Goal: Browse casually

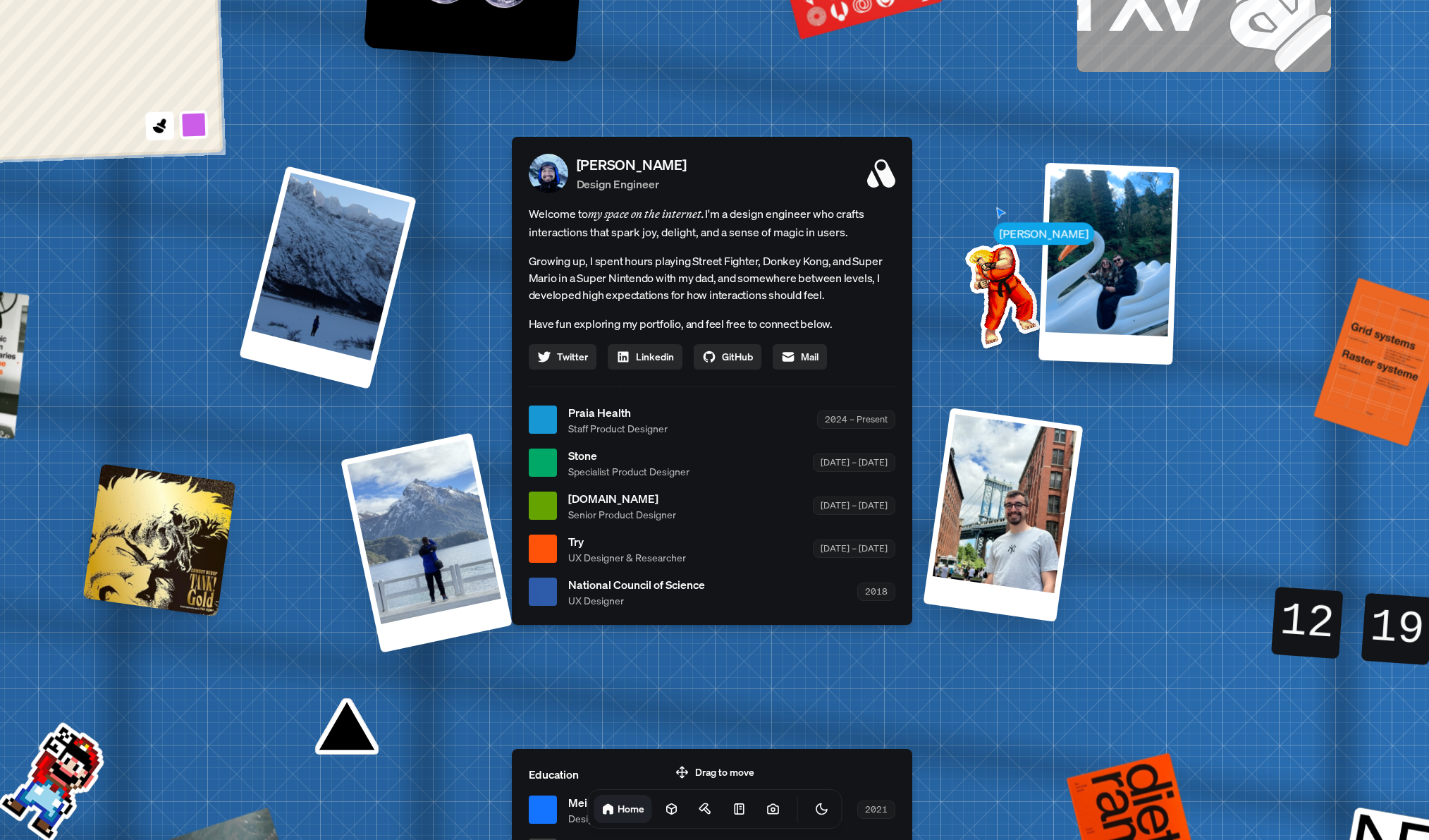
click at [954, 97] on div "[PERSON_NAME] [PERSON_NAME] Design Engineer Welcome to my space on the internet…" at bounding box center [714, 420] width 2109 height 1847
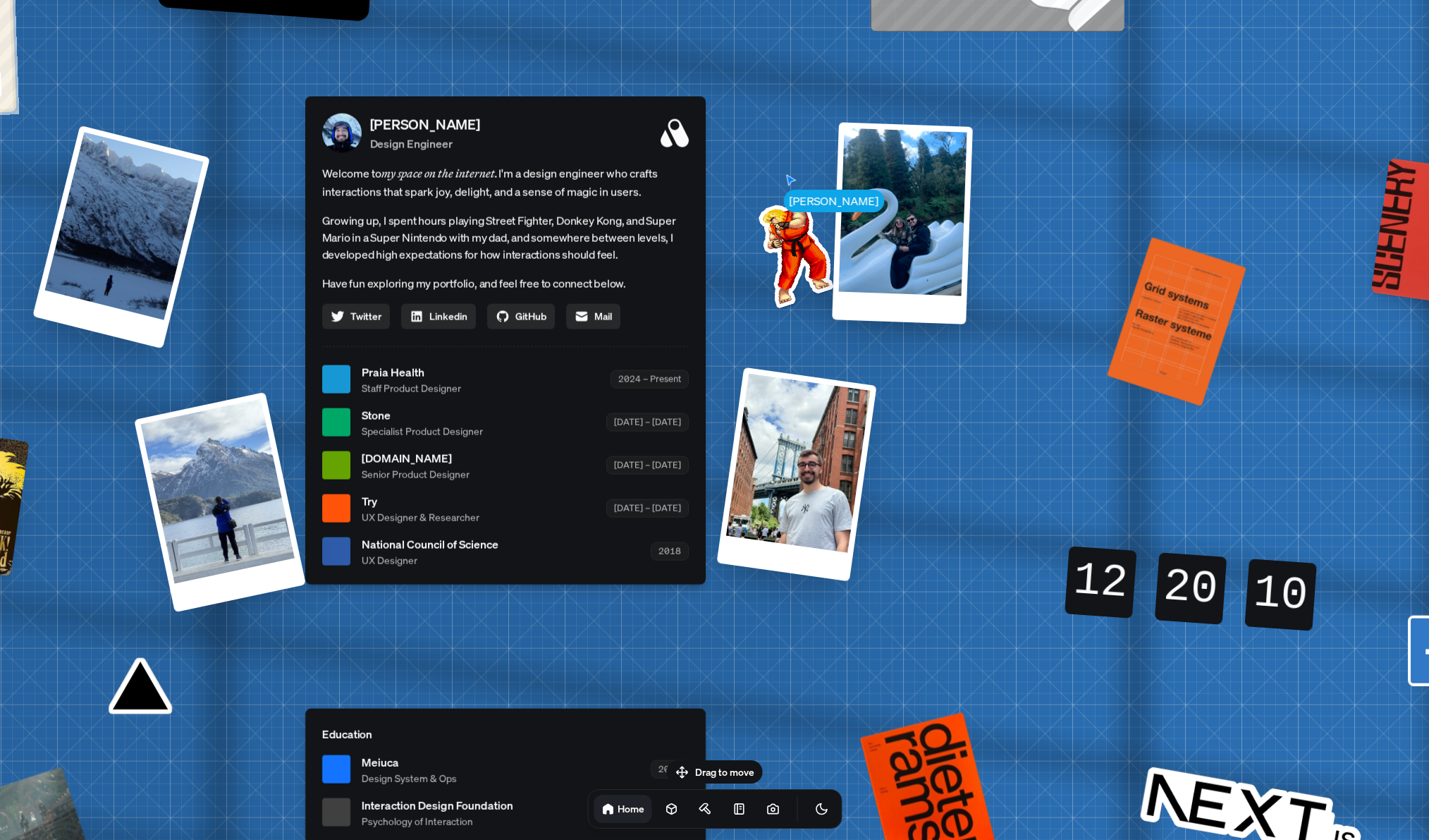
drag, startPoint x: 786, startPoint y: 320, endPoint x: 788, endPoint y: 291, distance: 29.1
click at [788, 292] on img at bounding box center [792, 251] width 142 height 142
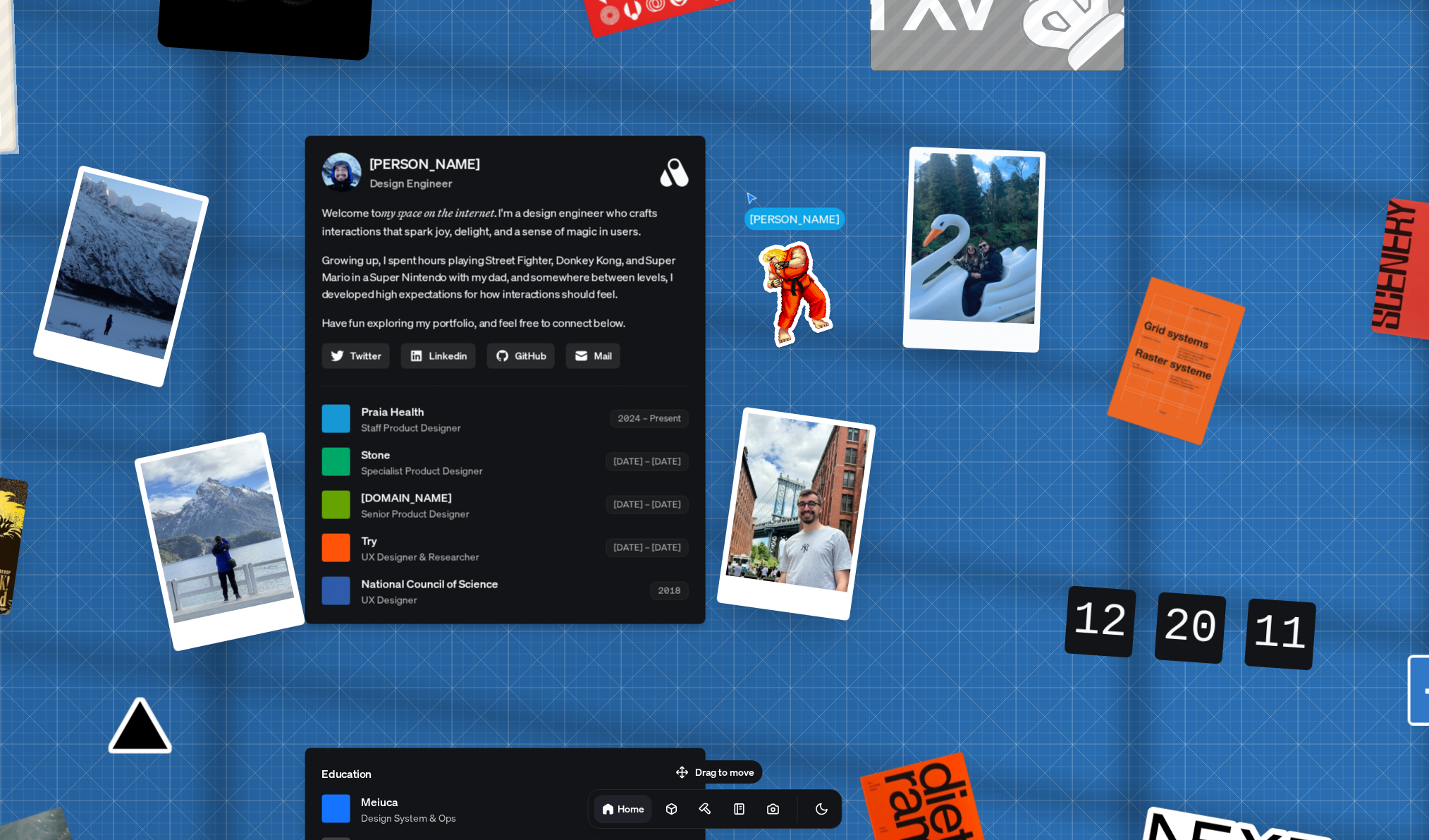
drag, startPoint x: 871, startPoint y: 287, endPoint x: 959, endPoint y: 264, distance: 91.0
click at [959, 264] on div at bounding box center [974, 249] width 143 height 205
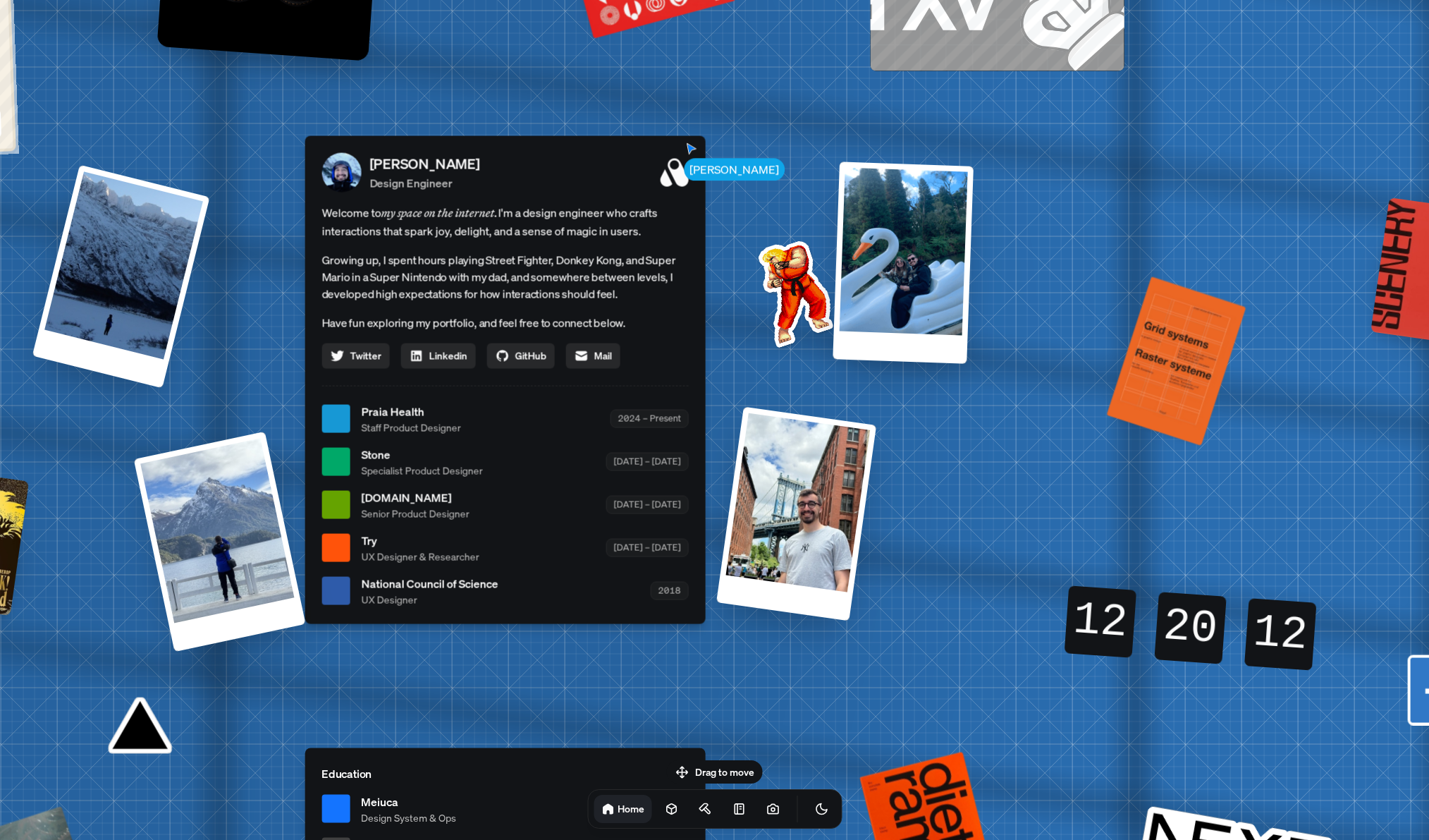
drag, startPoint x: 811, startPoint y: 289, endPoint x: 796, endPoint y: 289, distance: 15.0
click at [797, 289] on img at bounding box center [792, 290] width 142 height 142
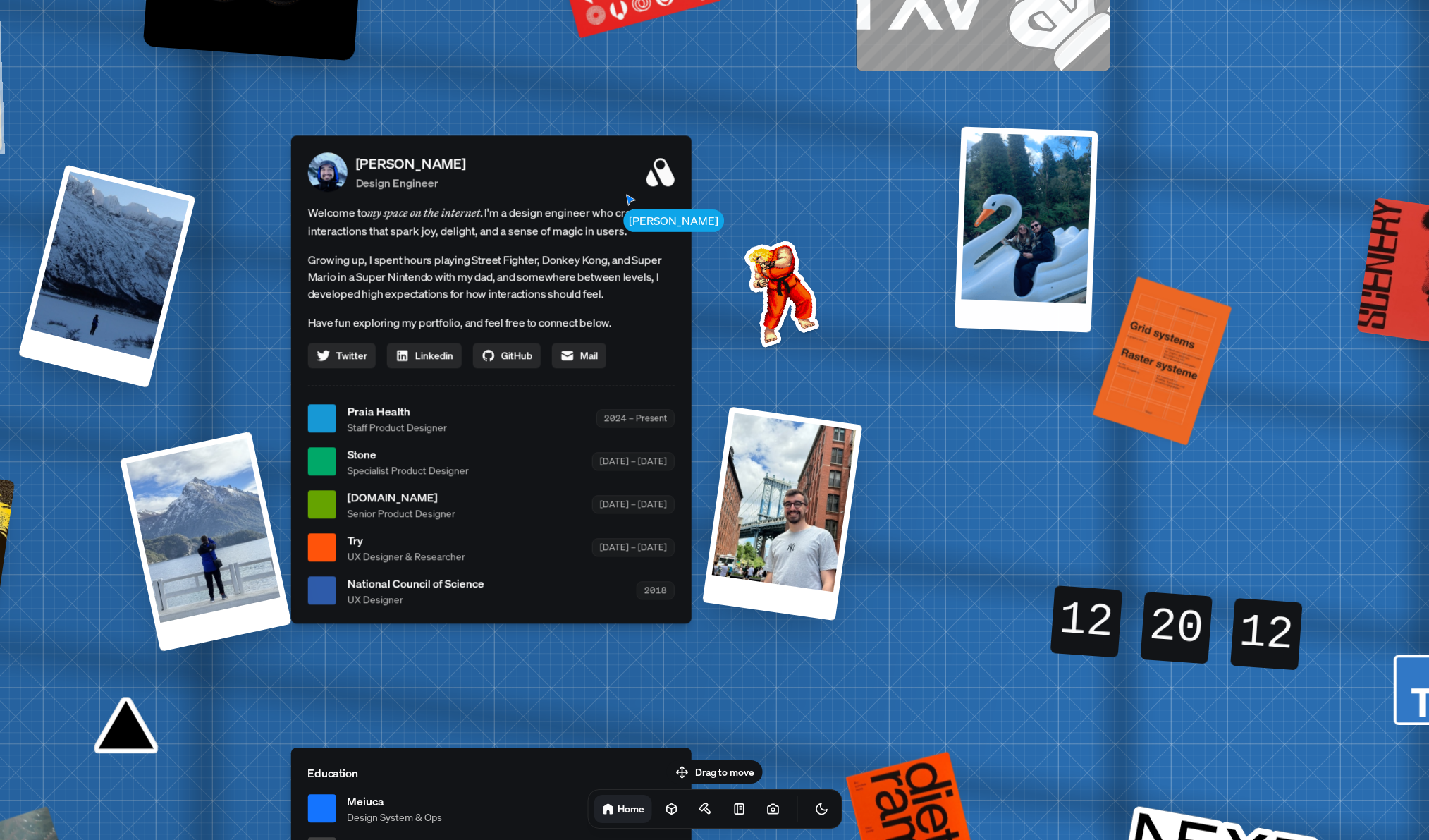
drag, startPoint x: 894, startPoint y: 281, endPoint x: 1312, endPoint y: 232, distance: 420.9
click at [1098, 232] on div at bounding box center [1025, 229] width 143 height 205
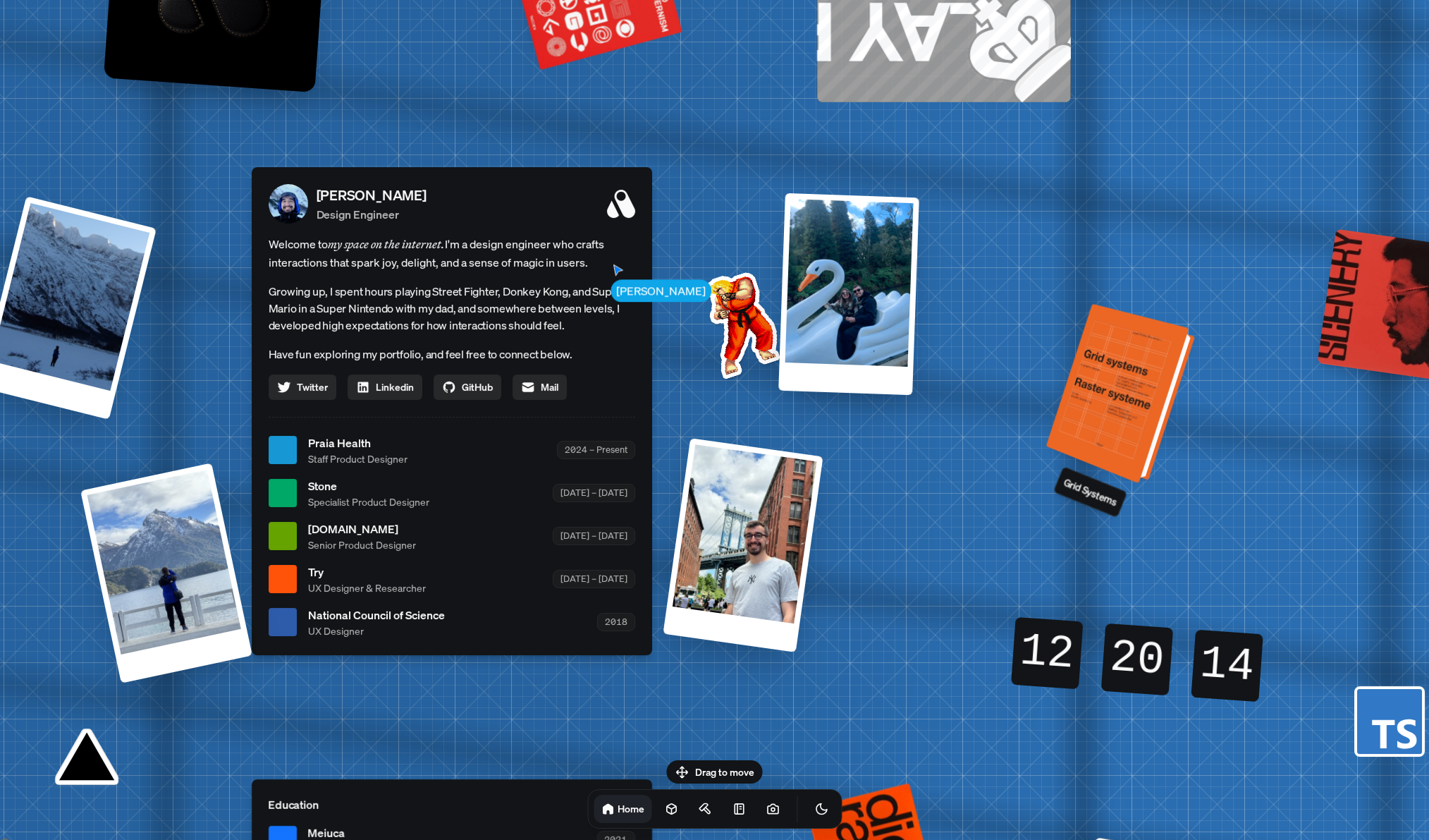
drag, startPoint x: 1181, startPoint y: 323, endPoint x: 1030, endPoint y: 443, distance: 192.9
click at [1053, 441] on div at bounding box center [1122, 394] width 139 height 172
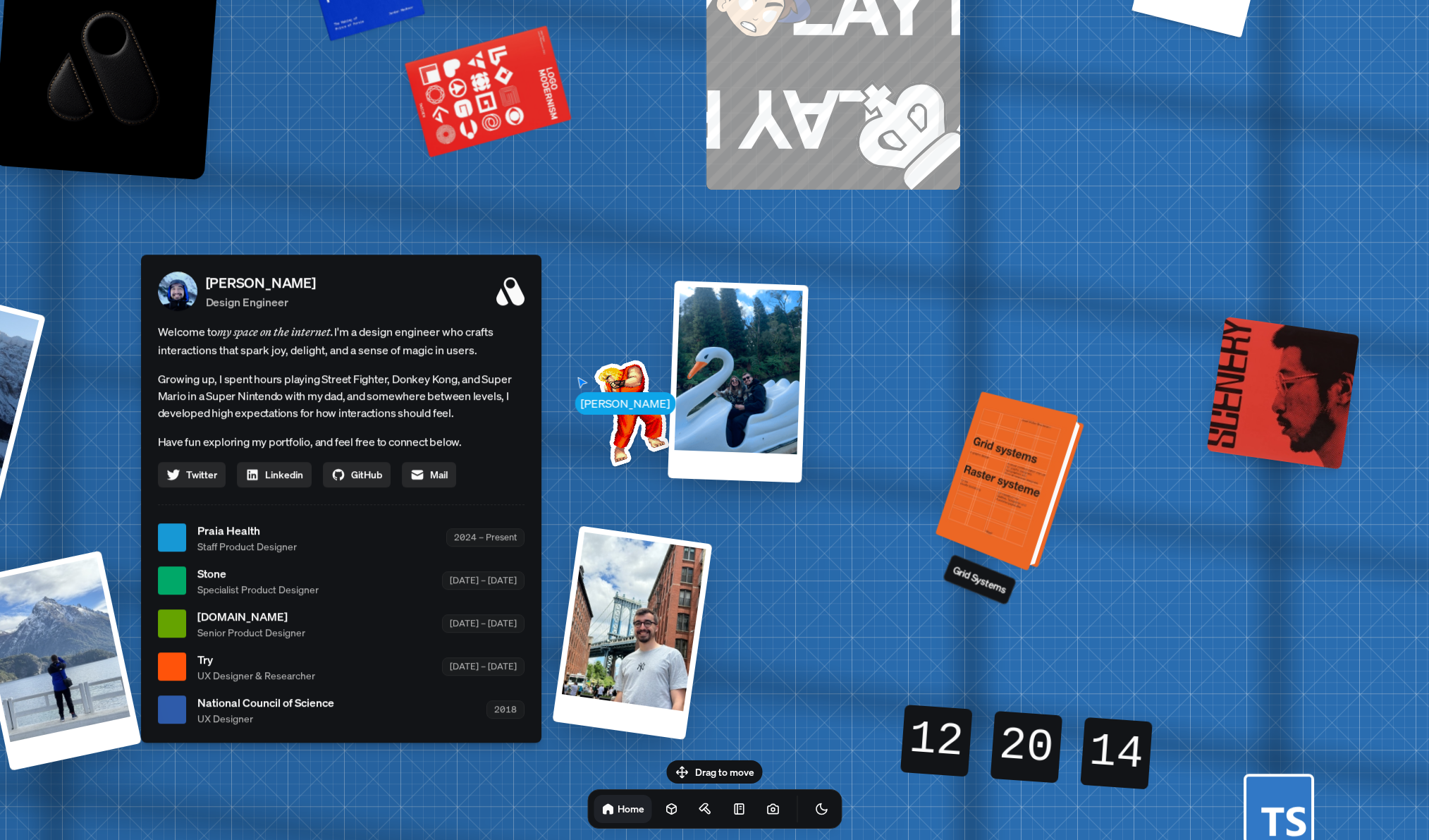
click at [1030, 443] on div at bounding box center [1011, 482] width 139 height 172
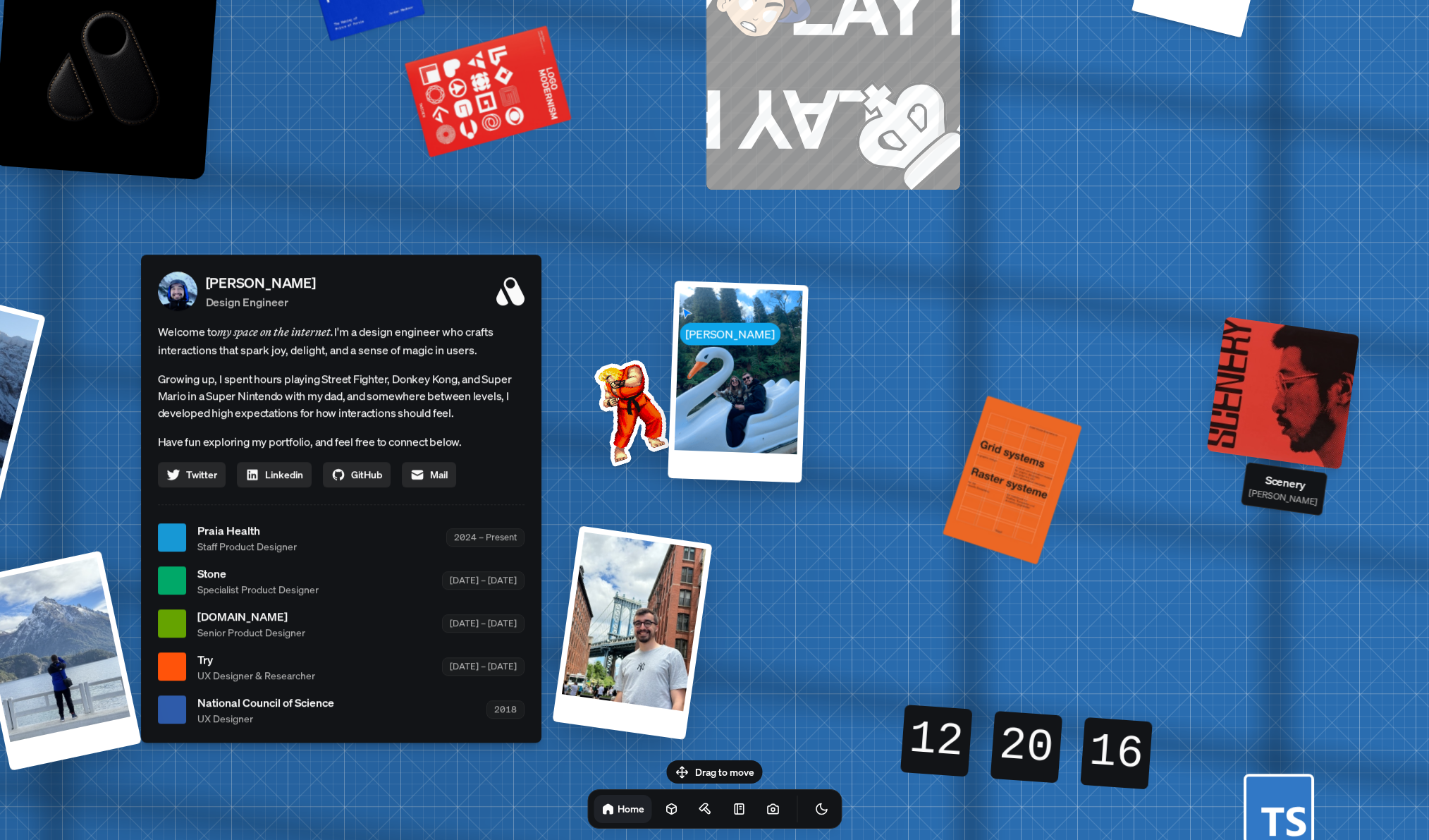
drag, startPoint x: 1248, startPoint y: 392, endPoint x: 1016, endPoint y: 356, distance: 234.8
click at [1164, 374] on div "[PERSON_NAME] [PERSON_NAME] Design Engineer Welcome to my space on the internet…" at bounding box center [344, 538] width 2109 height 1847
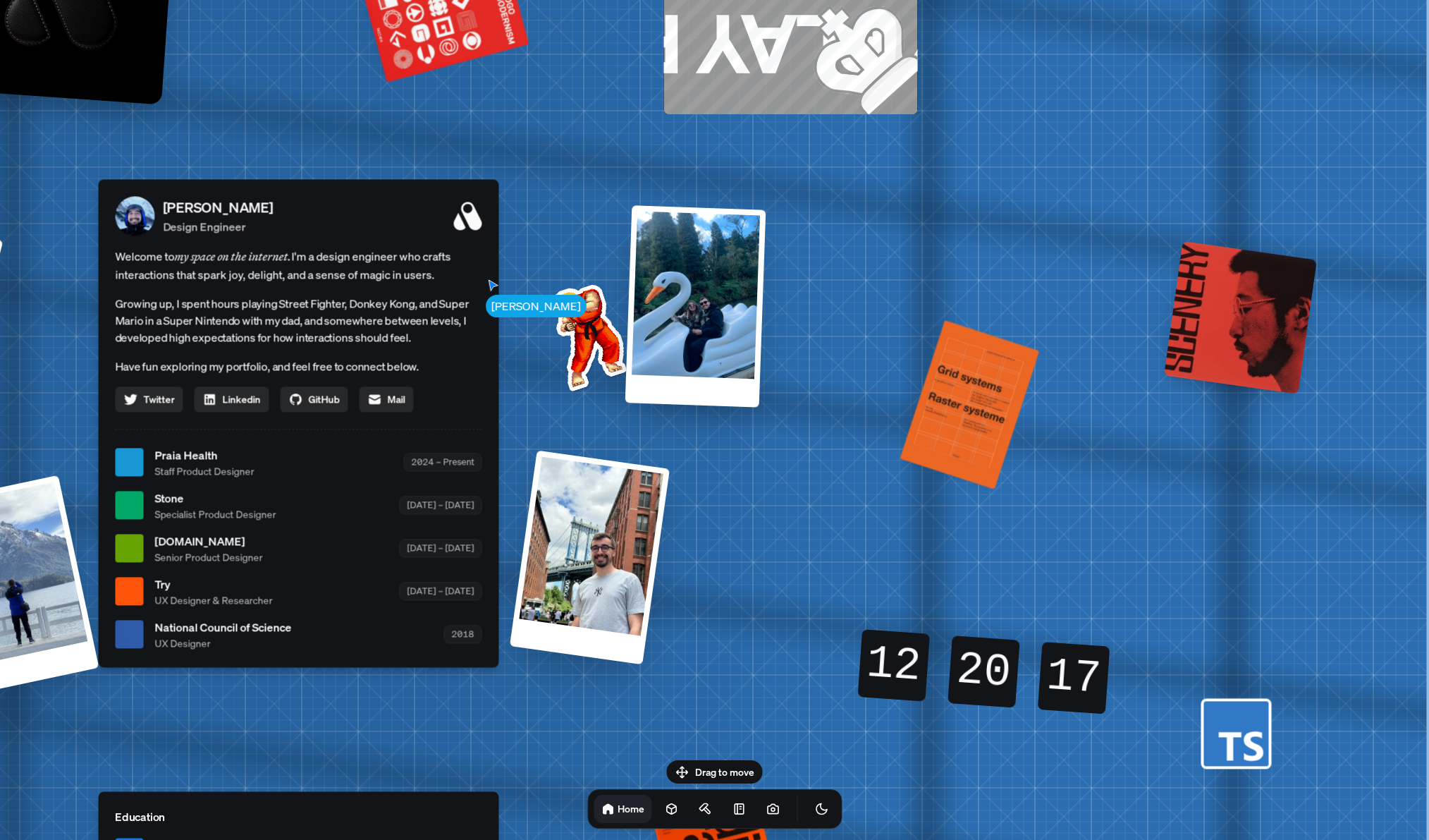
drag, startPoint x: 1270, startPoint y: 346, endPoint x: 1132, endPoint y: 284, distance: 151.3
click at [1132, 284] on div "[PERSON_NAME] [PERSON_NAME] Design Engineer Welcome to my space on the internet…" at bounding box center [300, 462] width 2109 height 1847
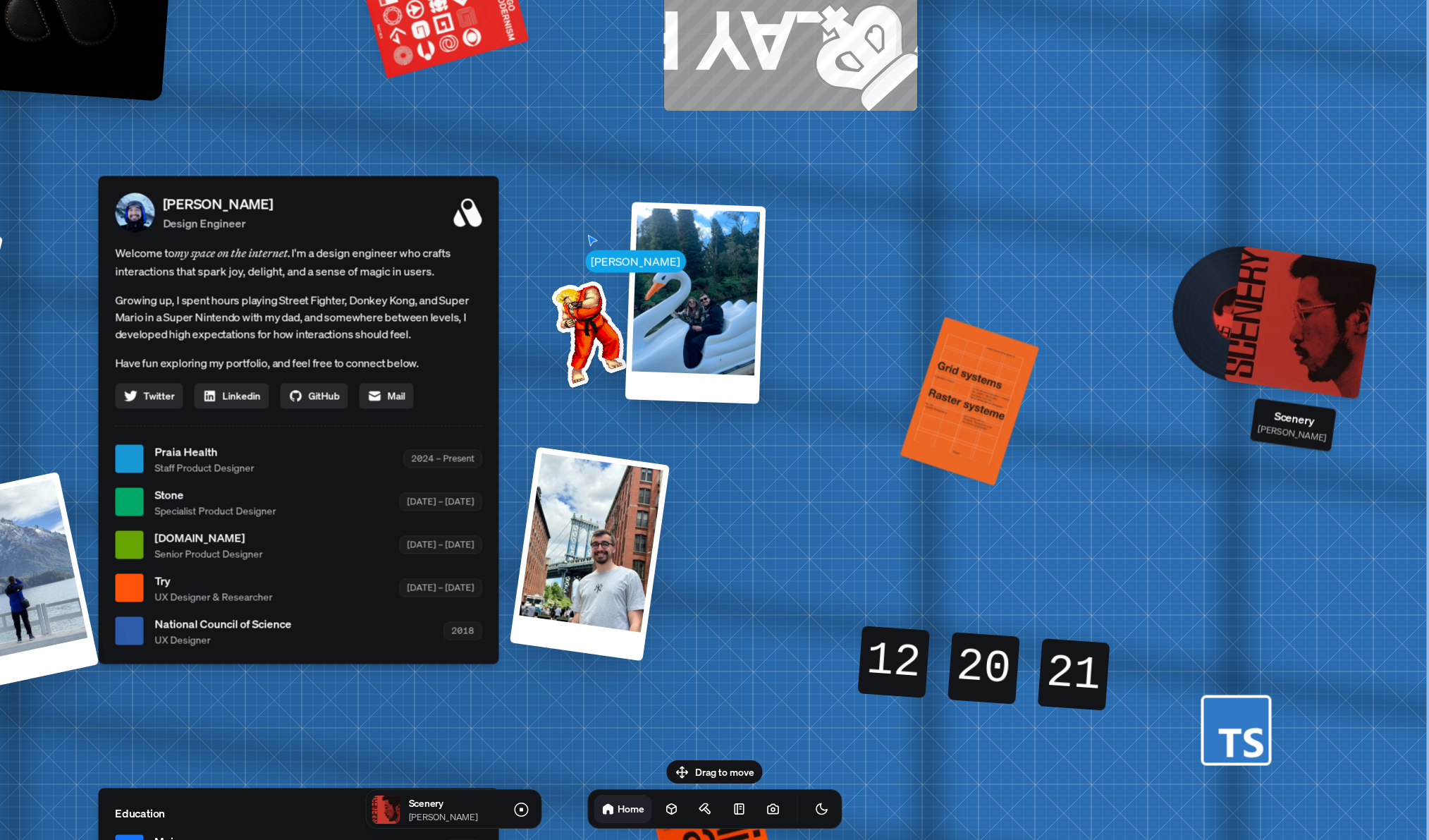
click at [1262, 346] on div at bounding box center [1300, 323] width 153 height 153
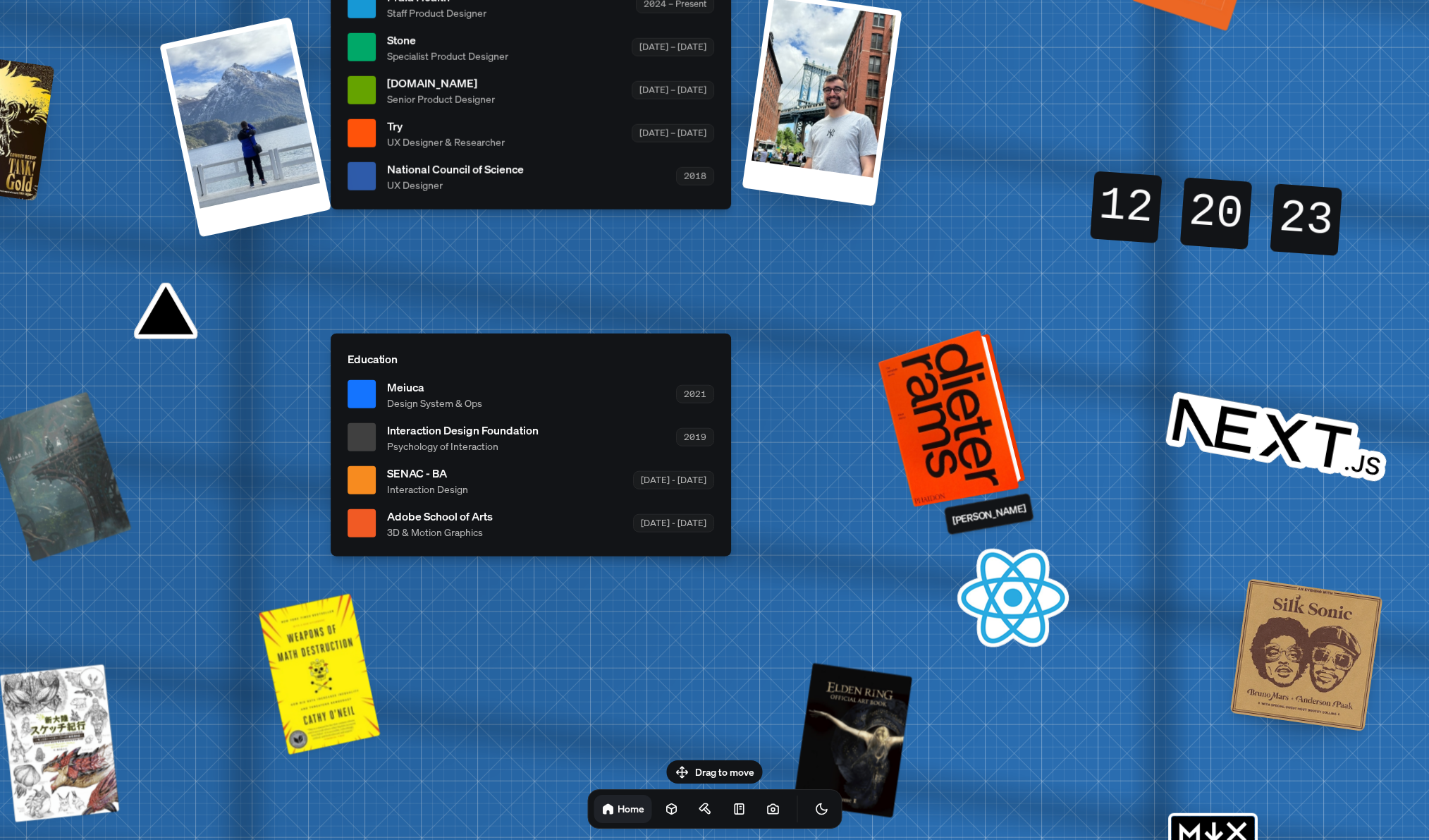
click at [979, 381] on div at bounding box center [953, 417] width 137 height 171
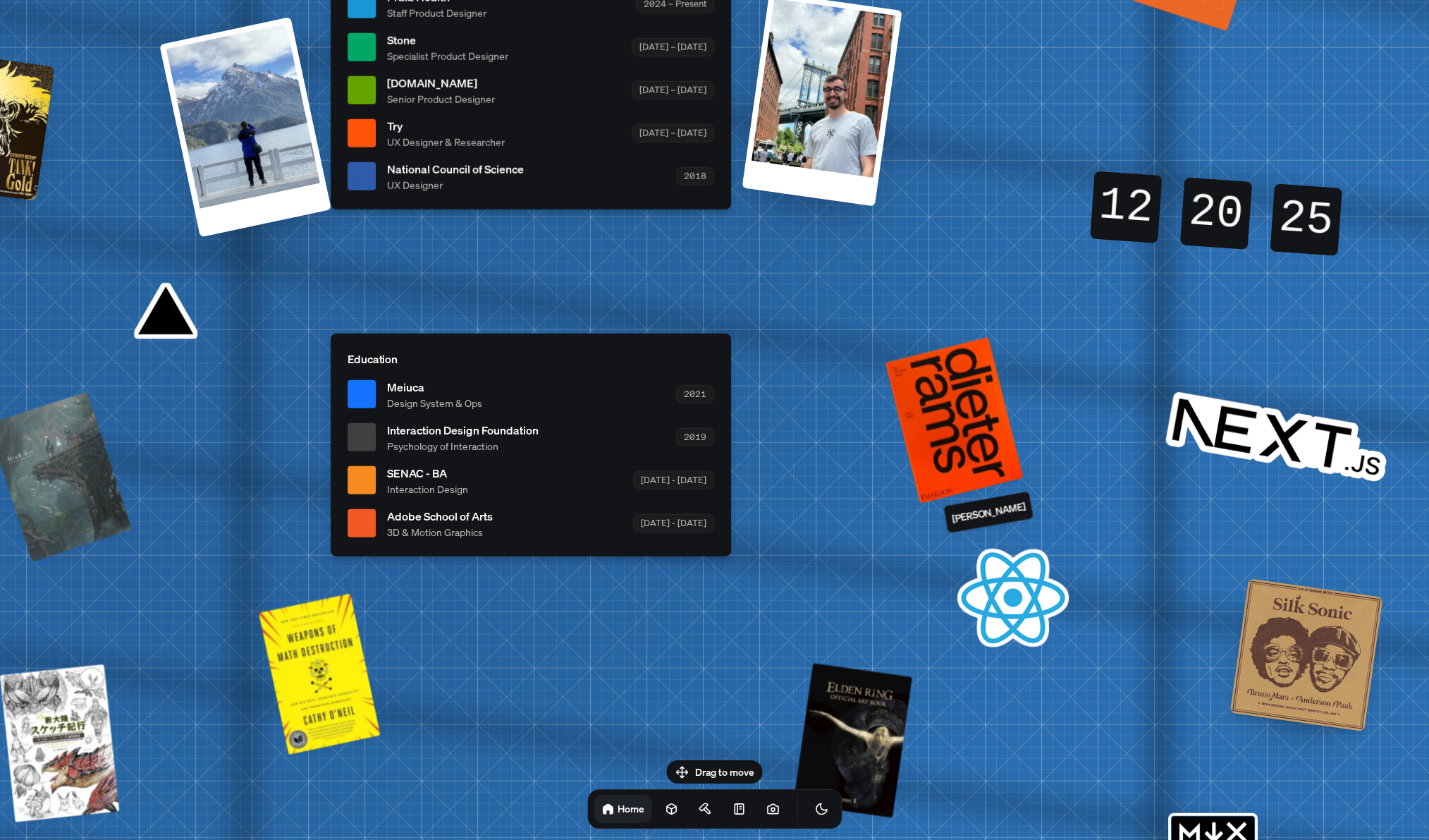
click at [980, 515] on p "[PERSON_NAME]" at bounding box center [988, 512] width 76 height 27
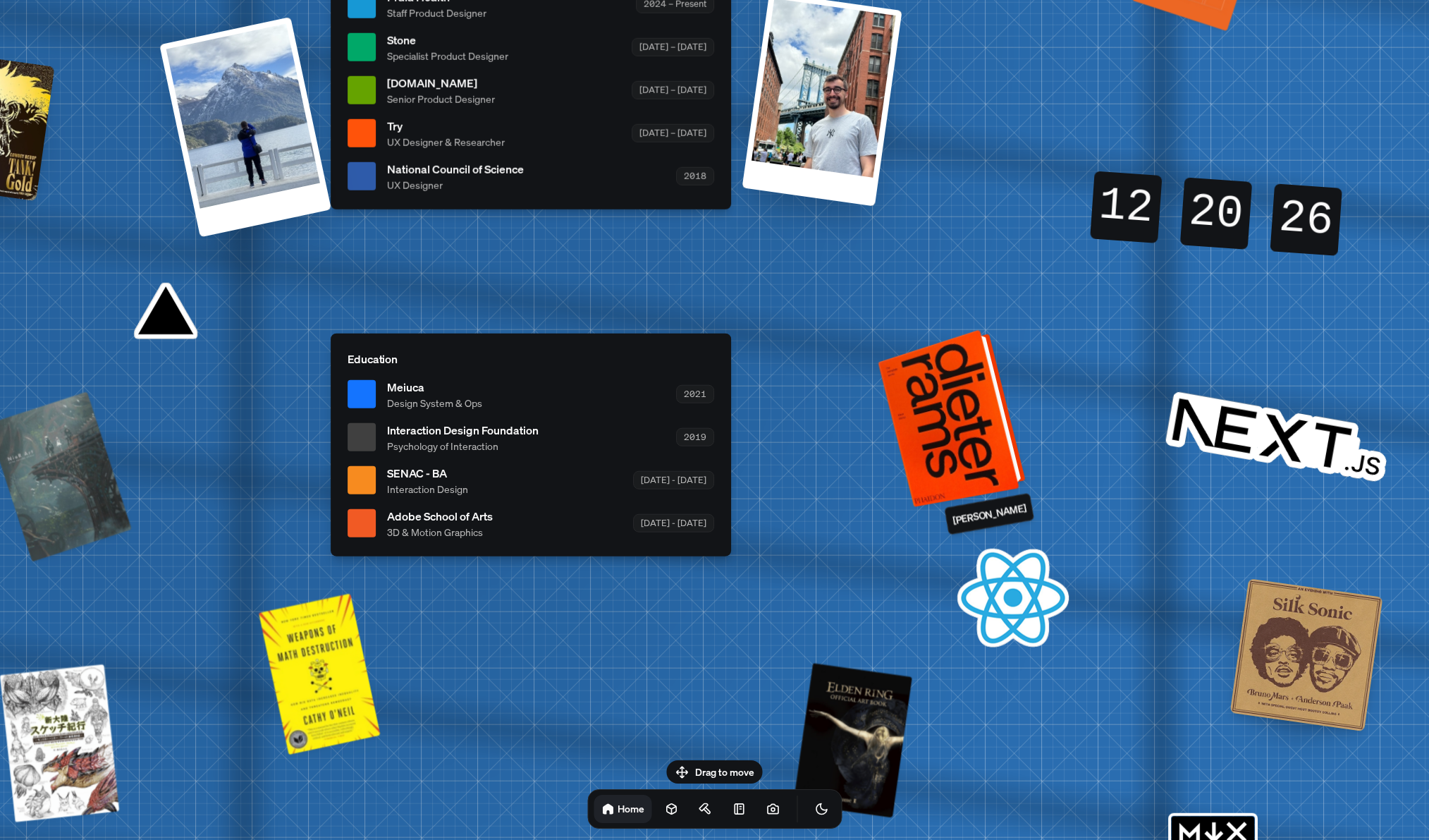
click at [975, 458] on div at bounding box center [953, 417] width 137 height 171
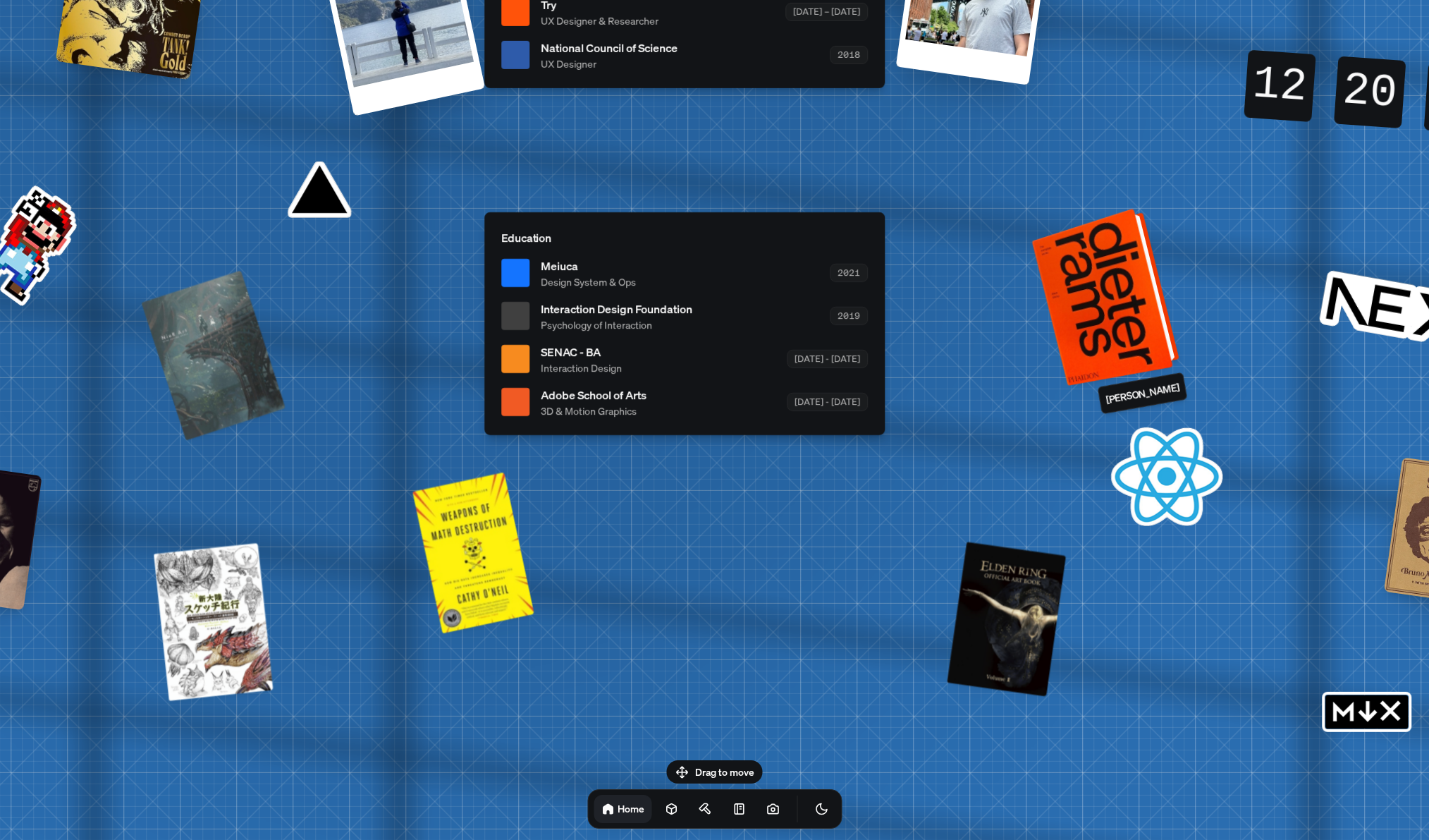
drag, startPoint x: 984, startPoint y: 404, endPoint x: 1137, endPoint y: 283, distance: 195.1
click at [1137, 283] on div at bounding box center [1106, 296] width 137 height 171
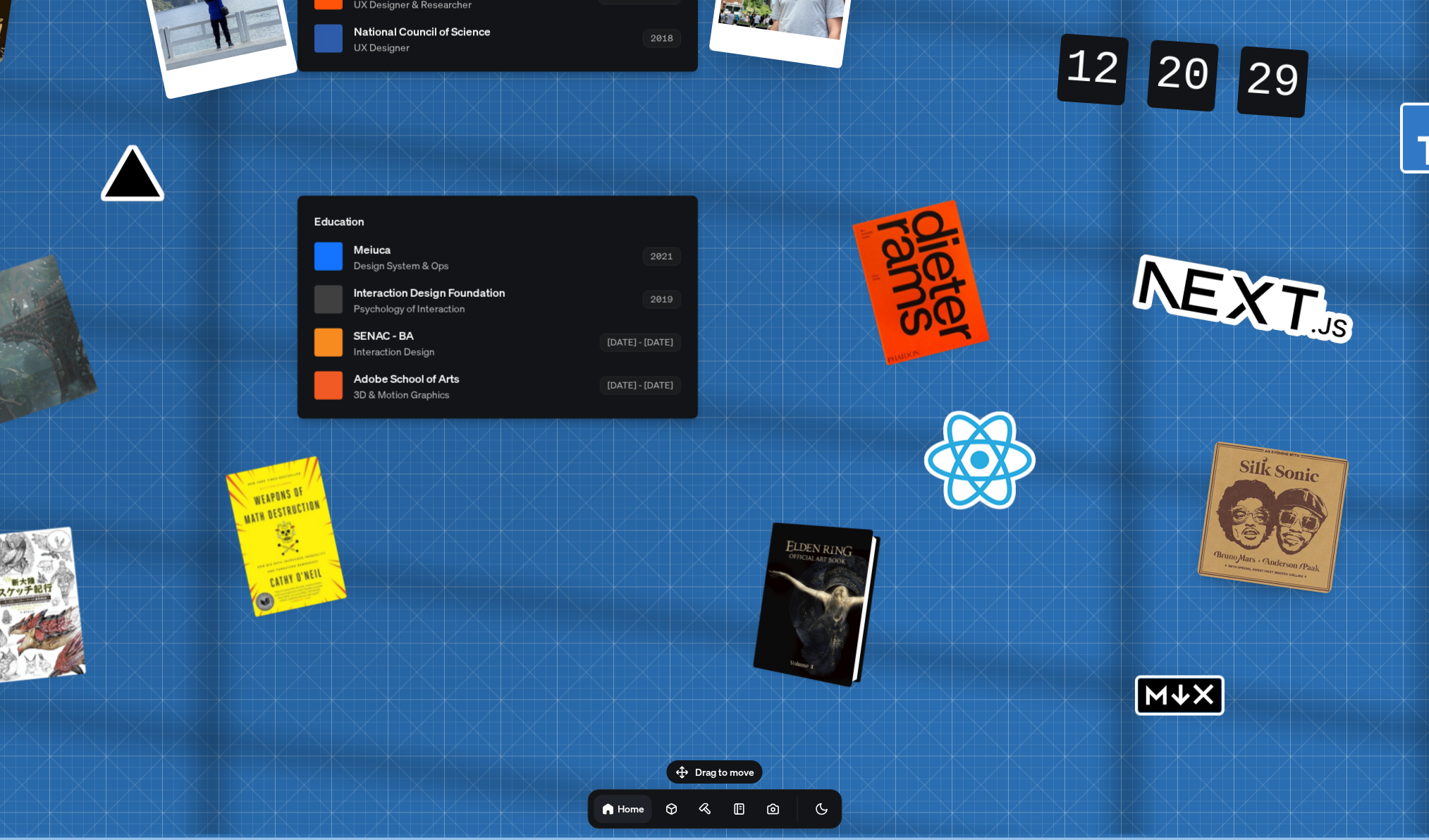
drag, startPoint x: 1003, startPoint y: 552, endPoint x: 792, endPoint y: 529, distance: 212.2
click at [792, 529] on div at bounding box center [818, 605] width 117 height 159
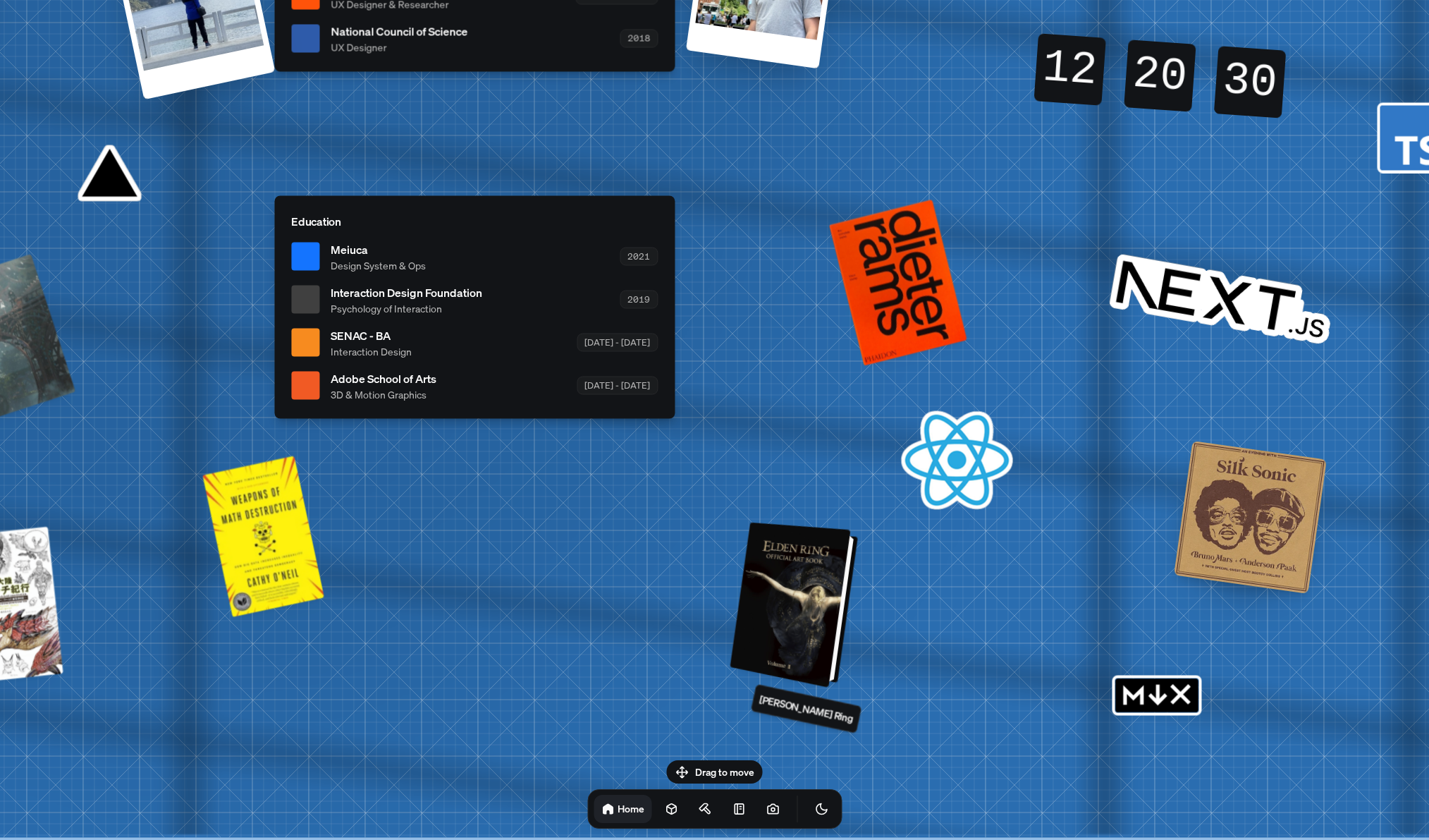
click at [787, 605] on div at bounding box center [795, 605] width 117 height 159
click at [810, 605] on div at bounding box center [795, 605] width 117 height 159
click at [810, 655] on div at bounding box center [795, 605] width 117 height 159
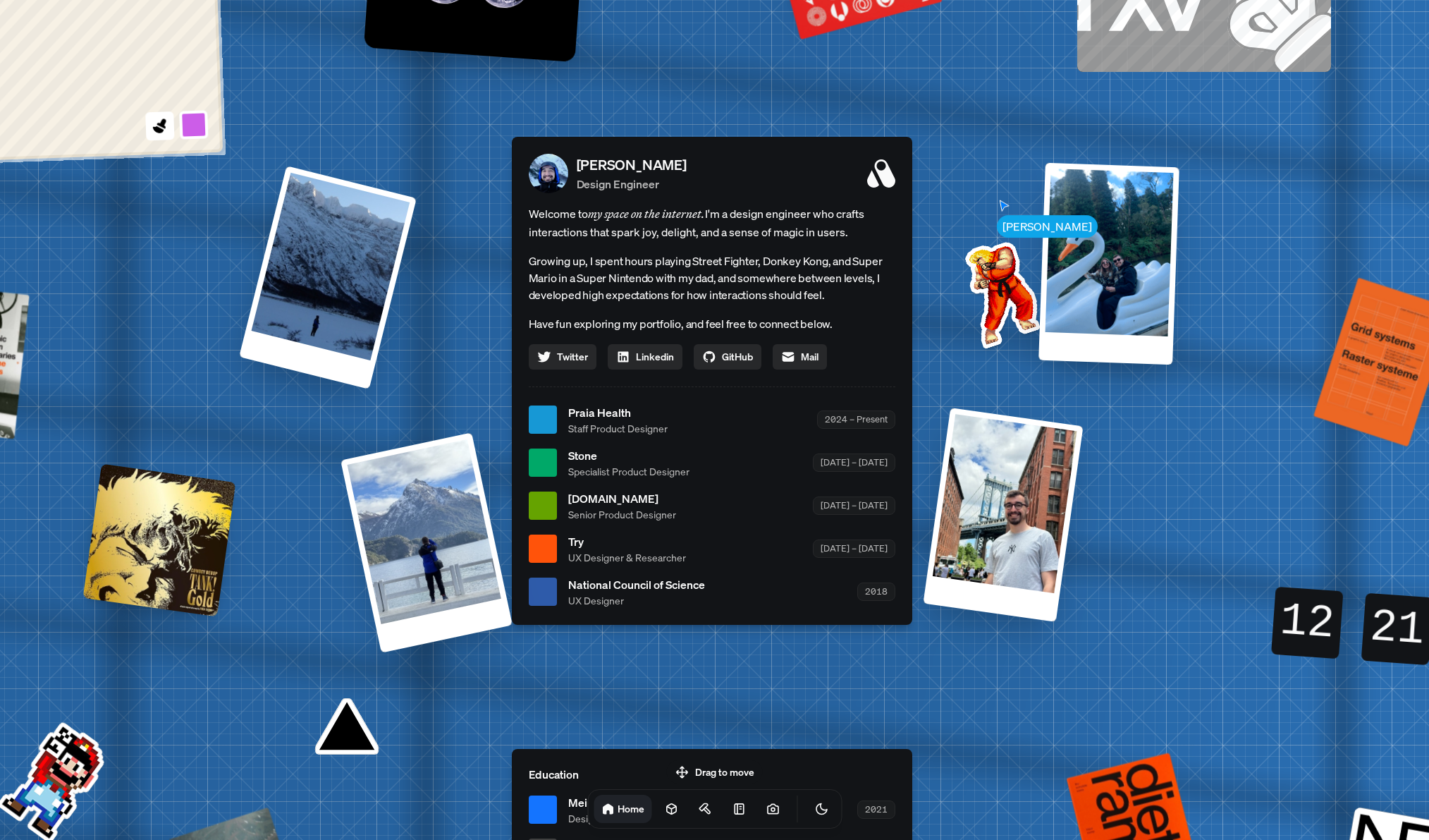
click at [470, 392] on div "Andre Andre Souza Design Engineer Welcome to my space on the internet. I'm a de…" at bounding box center [714, 420] width 2109 height 1847
